Goal: Find specific page/section: Find specific page/section

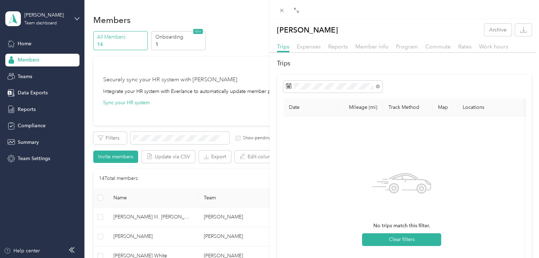
scroll to position [266, 0]
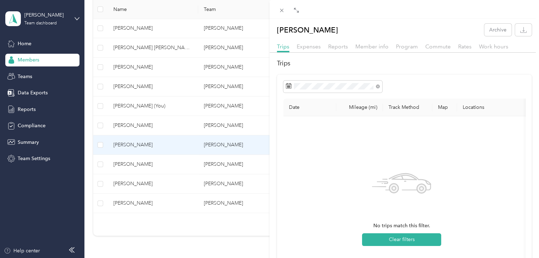
click at [146, 80] on div "[PERSON_NAME] Archive Trips Expenses Reports Member info Program Commute Rates …" at bounding box center [269, 129] width 539 height 258
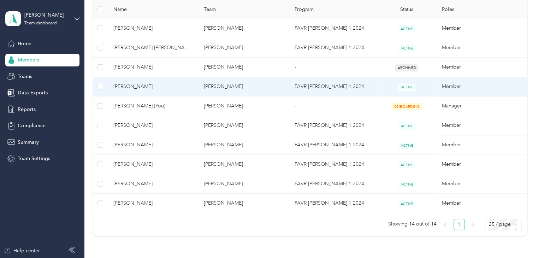
click at [144, 86] on span "[PERSON_NAME]" at bounding box center [152, 87] width 79 height 8
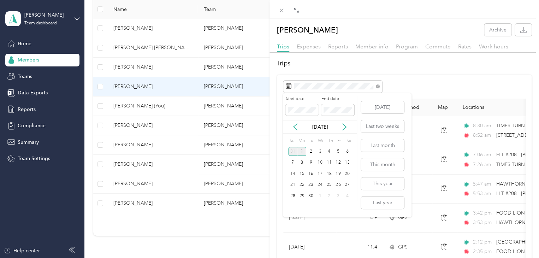
click at [293, 151] on div "31" at bounding box center [292, 151] width 9 height 9
click at [293, 151] on div "27" at bounding box center [292, 151] width 9 height 9
click at [294, 205] on div "31" at bounding box center [292, 207] width 9 height 9
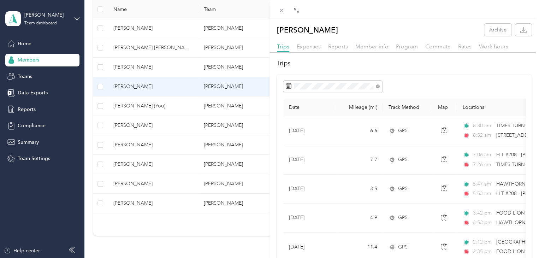
click at [294, 205] on div "31" at bounding box center [292, 207] width 9 height 9
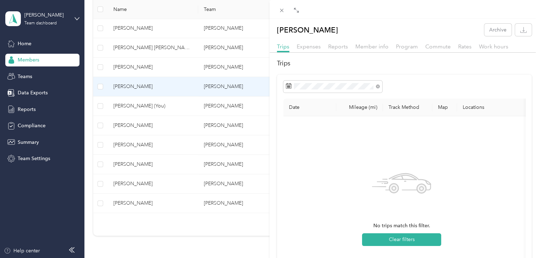
click at [145, 41] on div "[PERSON_NAME] Archive Trips Expenses Reports Member info Program Commute Rates …" at bounding box center [269, 129] width 539 height 258
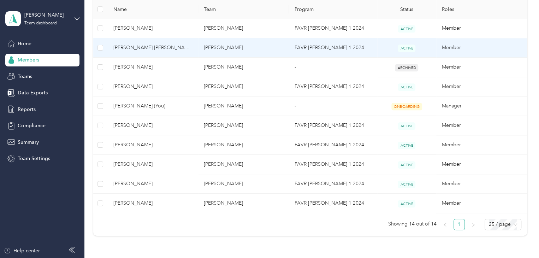
click at [141, 52] on td "[PERSON_NAME] [PERSON_NAME]" at bounding box center [153, 47] width 91 height 19
